Goal: Information Seeking & Learning: Find specific fact

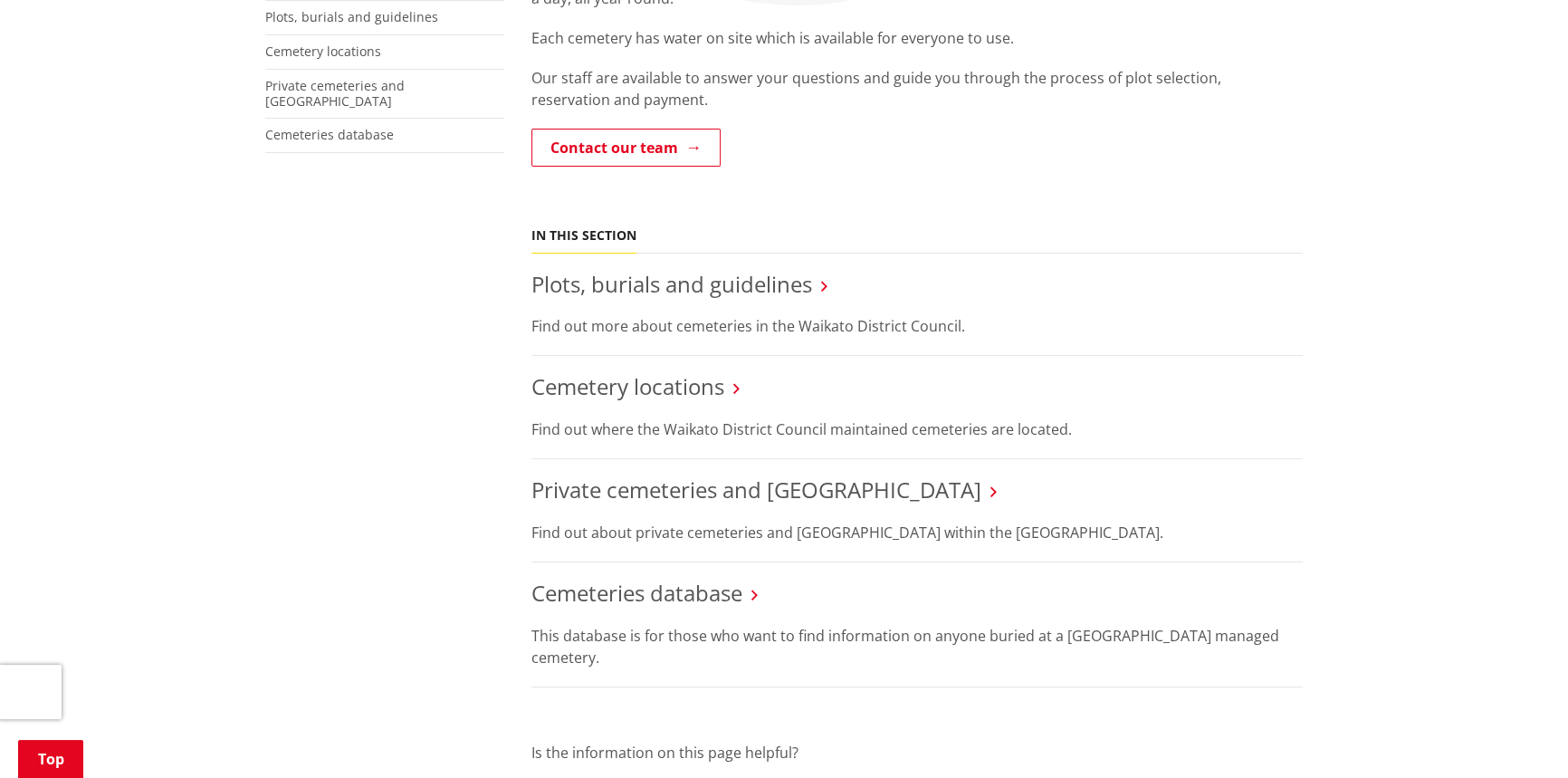
scroll to position [493, 0]
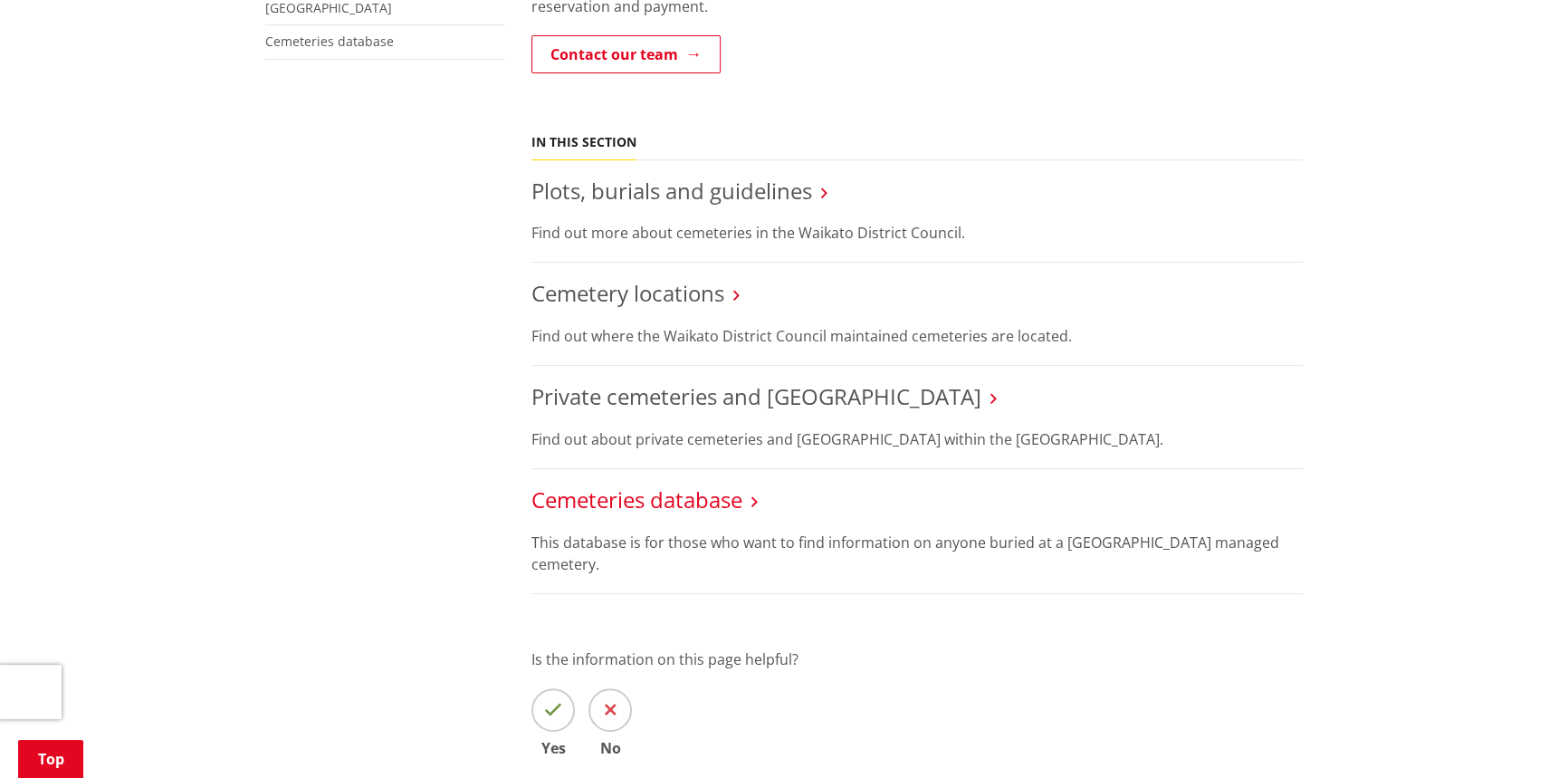
click at [623, 498] on link "Cemeteries database" at bounding box center [636, 499] width 211 height 29
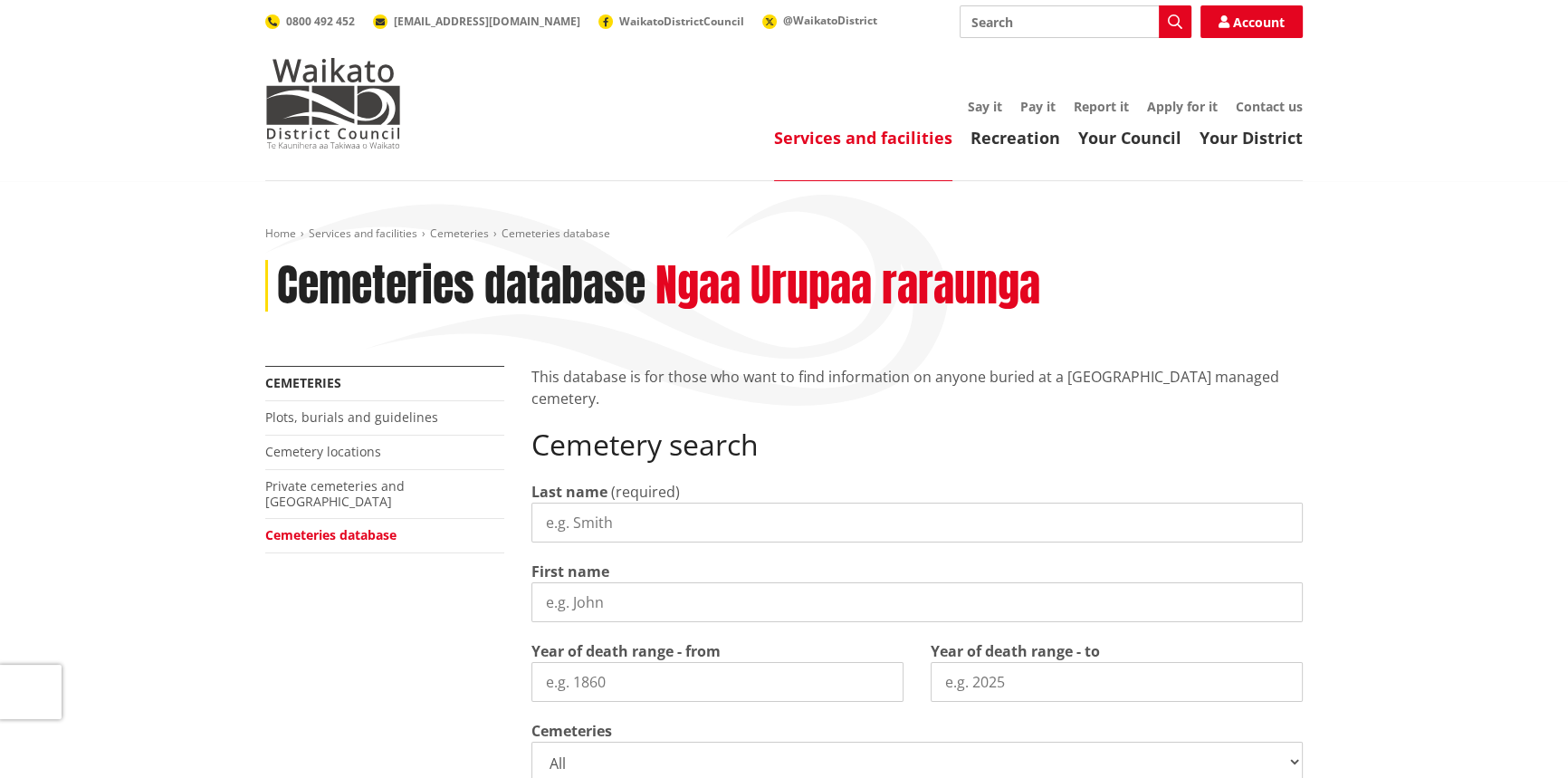
click at [651, 532] on input "Last name" at bounding box center [916, 523] width 771 height 40
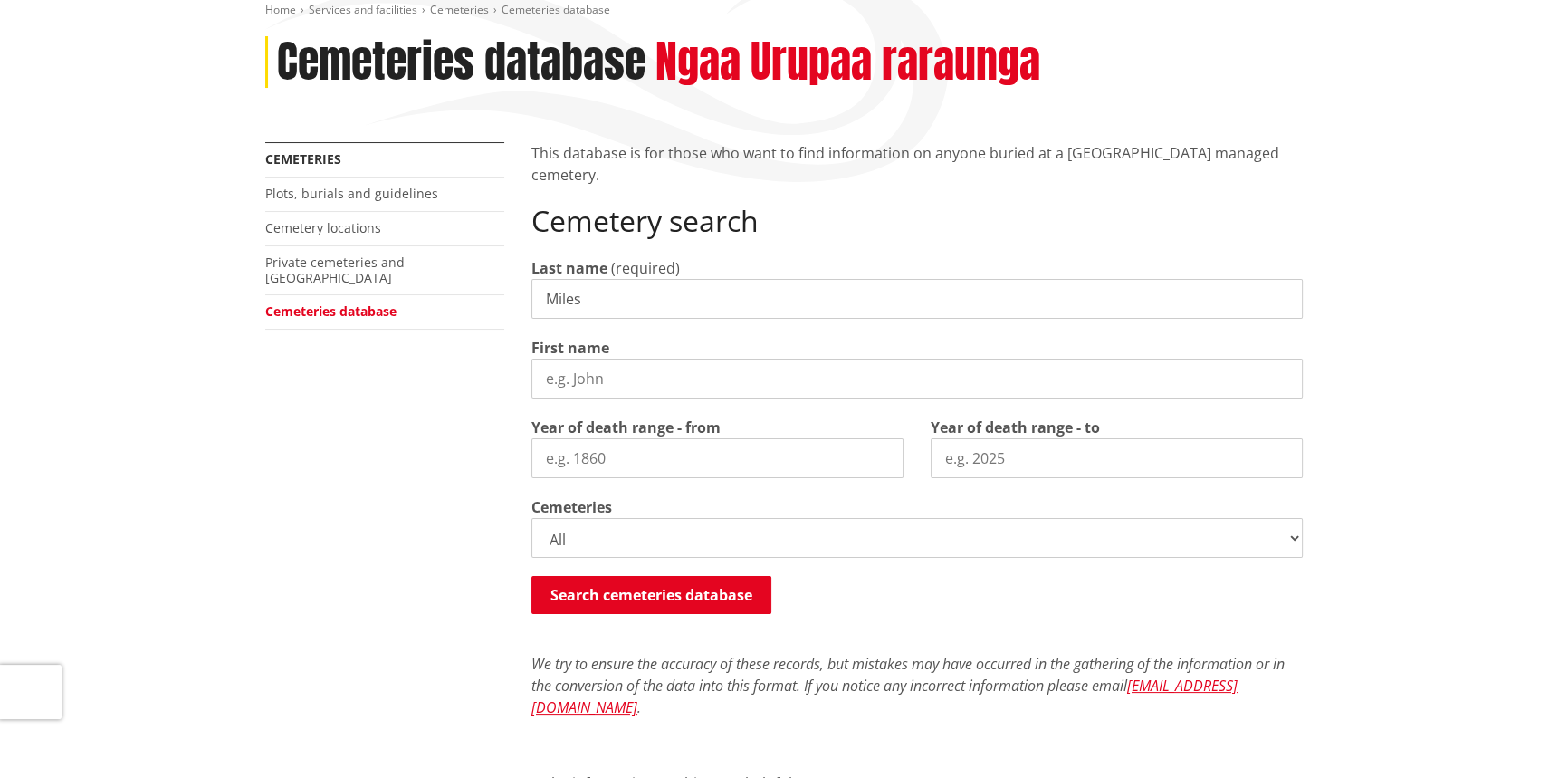
scroll to position [247, 0]
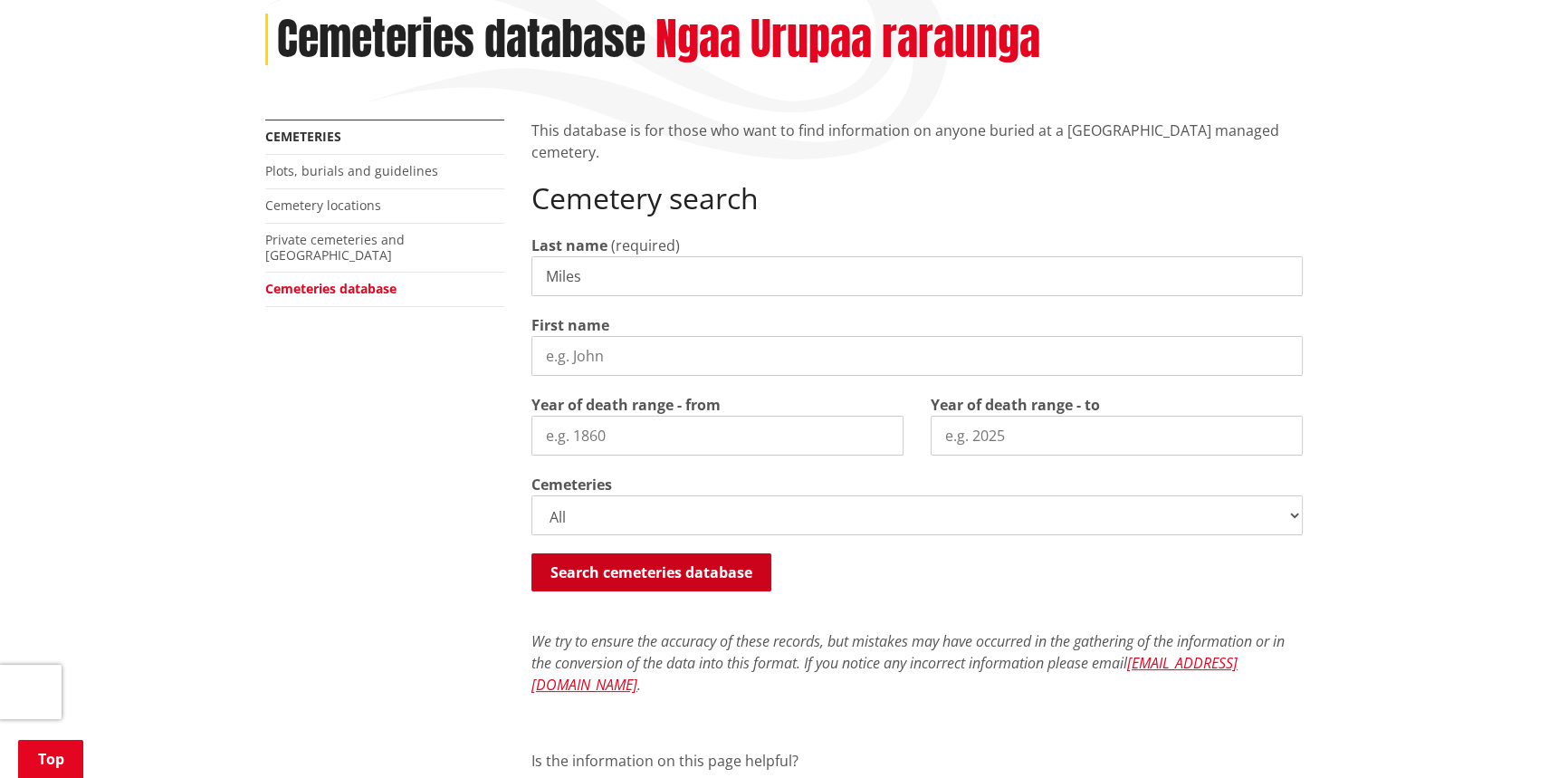
type input "Miles"
click at [610, 565] on button "Search cemeteries database" at bounding box center [651, 572] width 240 height 38
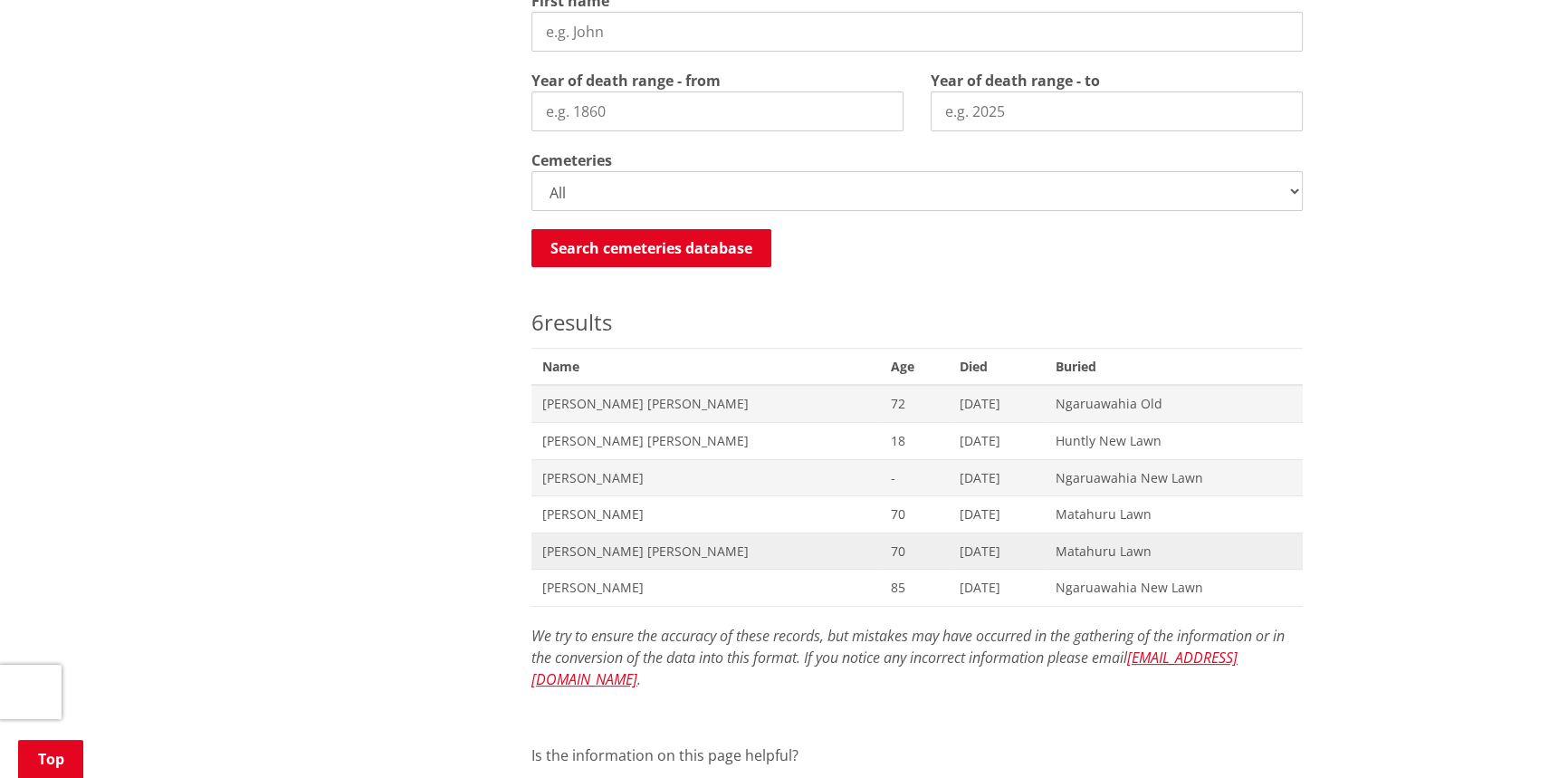
scroll to position [576, 0]
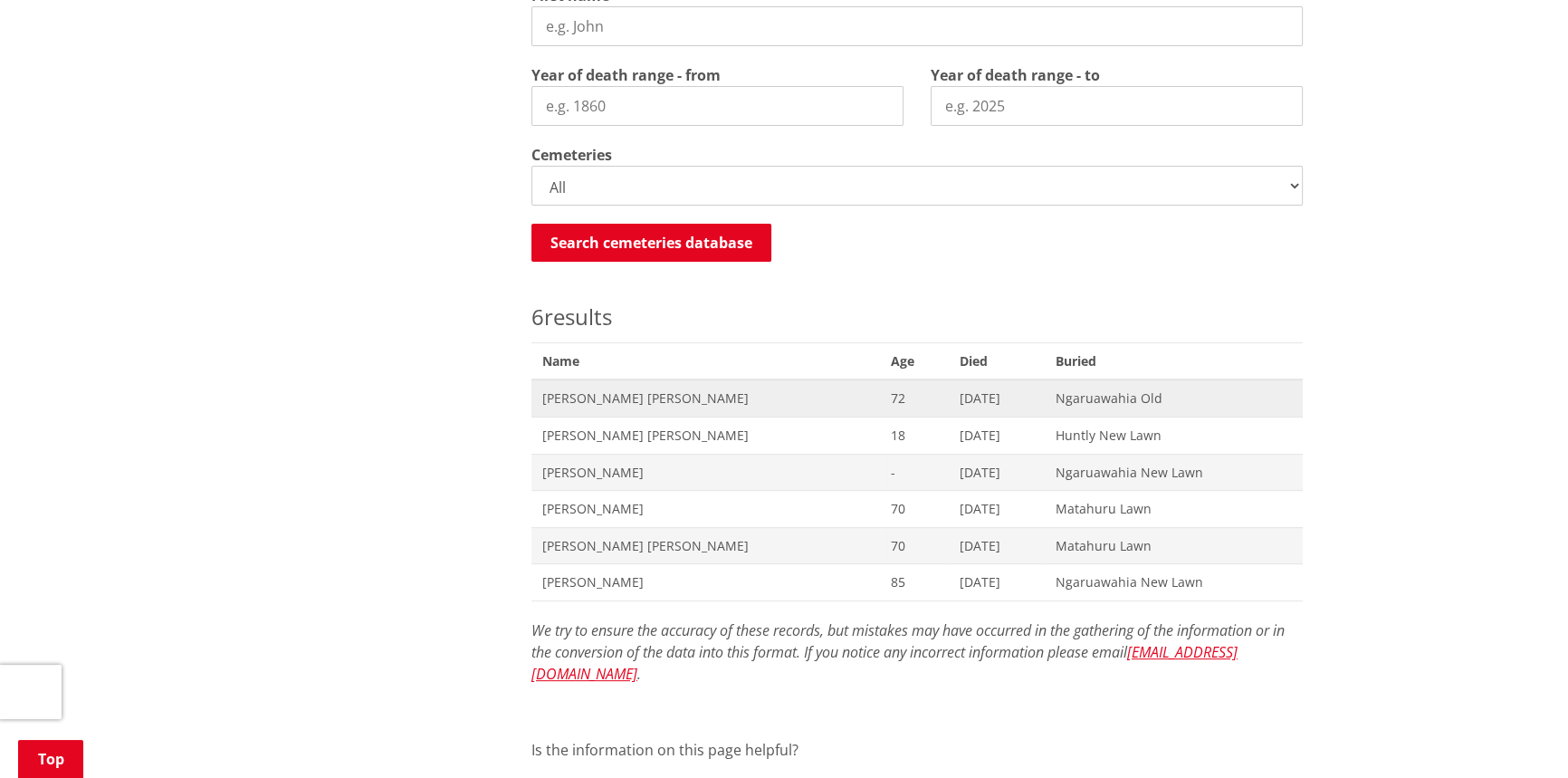
click at [571, 398] on span "[PERSON_NAME] [PERSON_NAME]" at bounding box center [705, 398] width 327 height 18
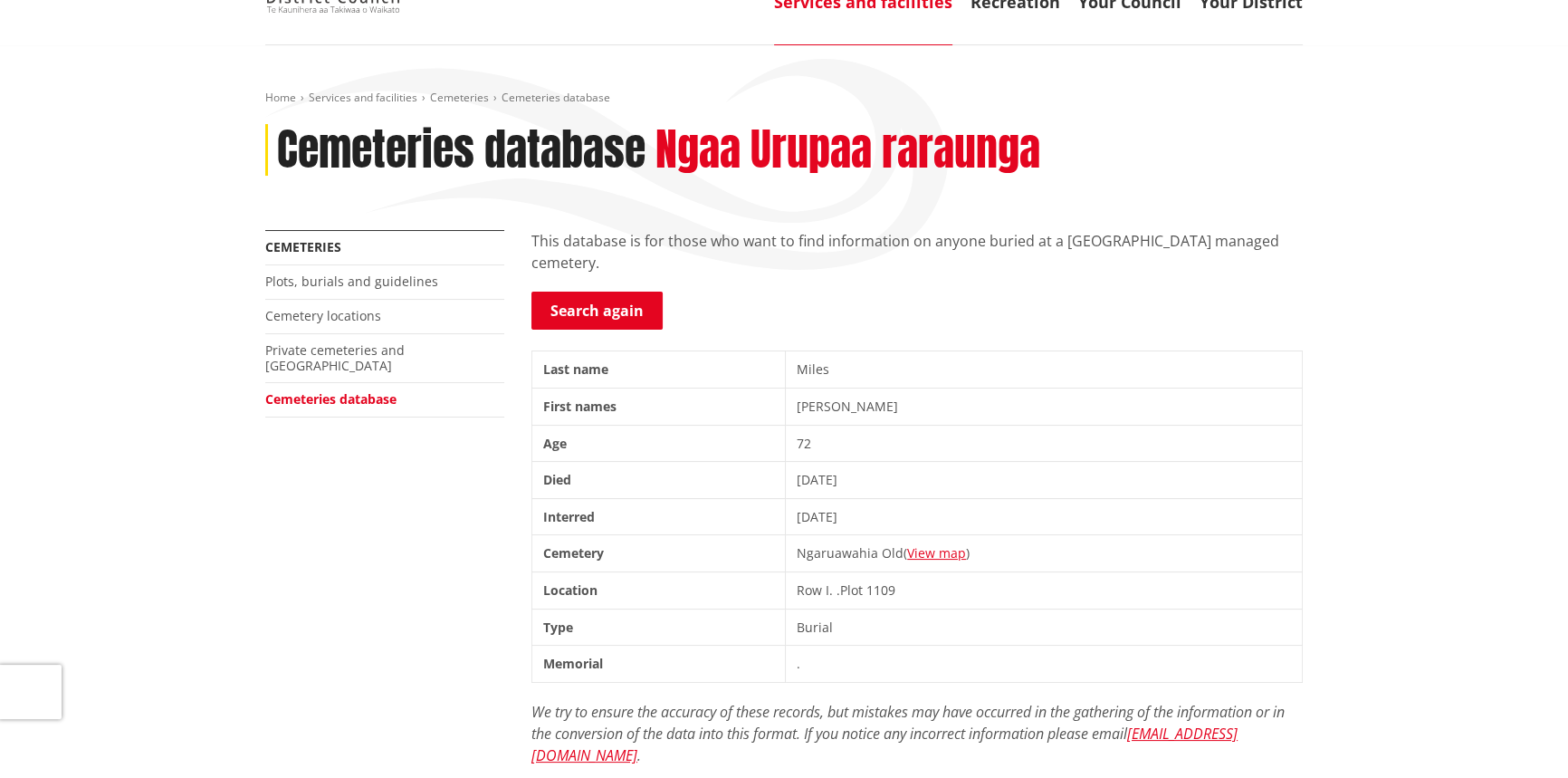
scroll to position [164, 0]
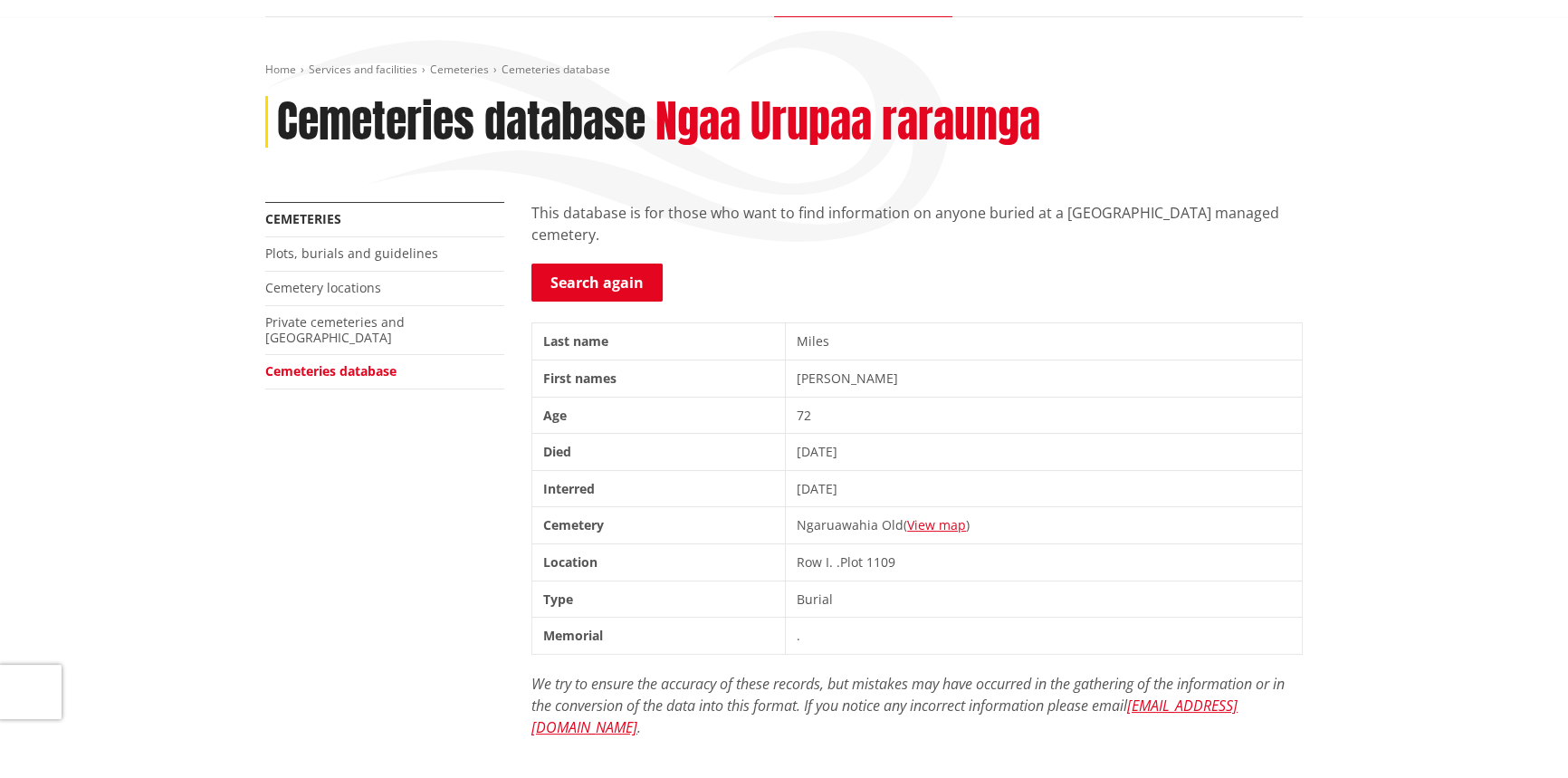
drag, startPoint x: 796, startPoint y: 516, endPoint x: 873, endPoint y: 517, distance: 77.0
click at [873, 517] on td "Ngaruawahia Old ( View map )" at bounding box center [1044, 526] width 516 height 37
copy td "Ngaruawahia"
